Goal: Use online tool/utility: Utilize a website feature to perform a specific function

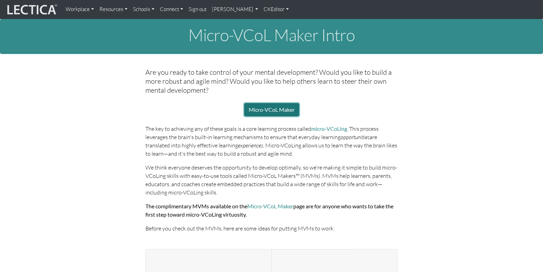
click at [271, 103] on link "Micro-VCoL Maker" at bounding box center [271, 109] width 55 height 13
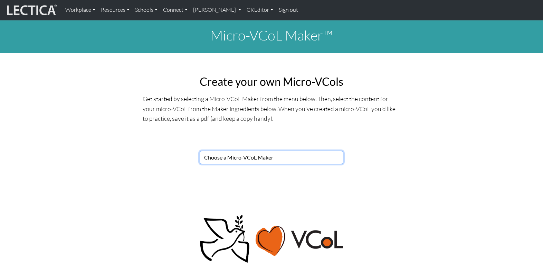
click at [222, 151] on select "Choose a Micro-VCoL Maker" at bounding box center [272, 157] width 144 height 13
click at [200, 151] on select "Choose a Micro-VCoL Maker" at bounding box center [272, 157] width 144 height 13
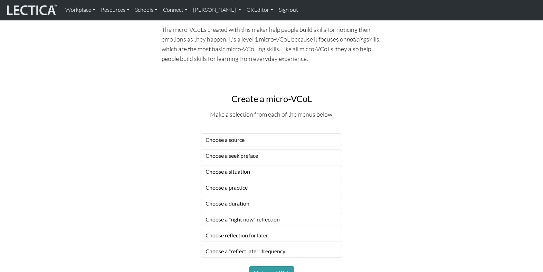
scroll to position [346, 0]
click at [262, 133] on select "Choose a source" at bounding box center [271, 139] width 141 height 13
click at [235, 149] on select "Choose a seek preface" at bounding box center [271, 155] width 141 height 13
click at [234, 165] on select "Choose a situation" at bounding box center [271, 171] width 141 height 13
click at [235, 180] on select "Choose a practice" at bounding box center [271, 186] width 141 height 13
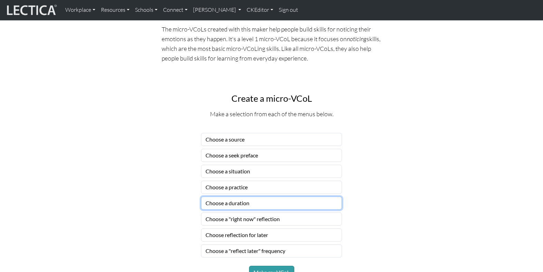
click at [220, 196] on select "Choose a duration" at bounding box center [271, 202] width 141 height 13
click at [233, 212] on select "Choose a "right now" reflection" at bounding box center [271, 218] width 141 height 13
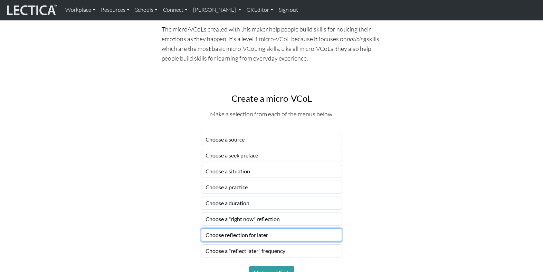
click at [222, 228] on select "Choose reflection for later" at bounding box center [271, 234] width 141 height 13
click at [227, 228] on select "Choose reflection for later" at bounding box center [271, 234] width 141 height 13
click at [224, 244] on select "Choose a "reflect later" frequency" at bounding box center [271, 250] width 141 height 13
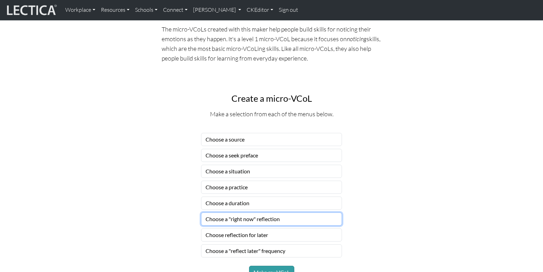
click at [234, 212] on select "Choose a "right now" reflection" at bounding box center [271, 218] width 141 height 13
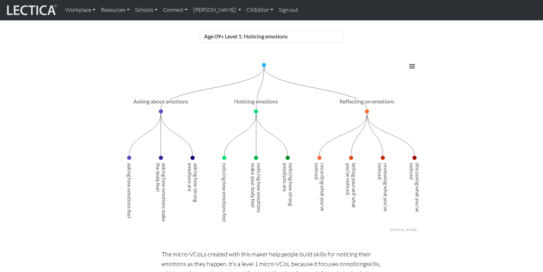
scroll to position [121, 0]
click at [235, 30] on select "Choose a Micro-VCoL Maker" at bounding box center [272, 36] width 144 height 13
select select "83d362ee-1552-446e-a79b-128712ffa662"
click at [200, 30] on select "Choose a Micro-VCoL Maker" at bounding box center [272, 36] width 144 height 13
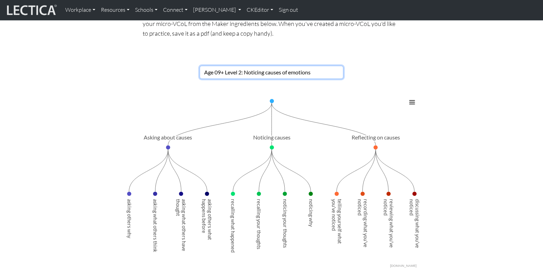
scroll to position [75, 0]
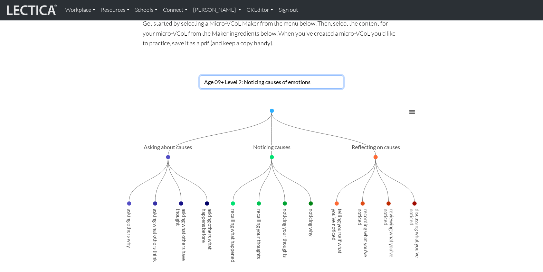
click at [307, 75] on select "Choose a Micro-VCoL Maker" at bounding box center [272, 81] width 144 height 13
click at [200, 75] on select "Choose a Micro-VCoL Maker" at bounding box center [272, 81] width 144 height 13
